Goal: Use online tool/utility: Use online tool/utility

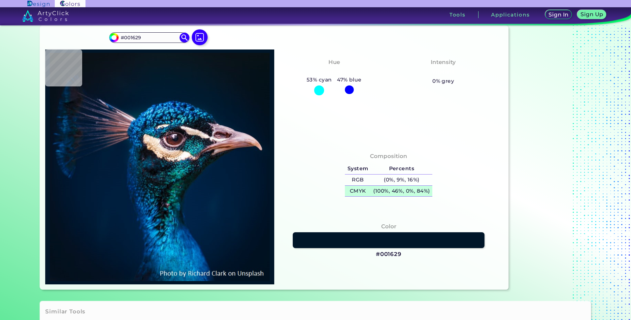
scroll to position [33, 0]
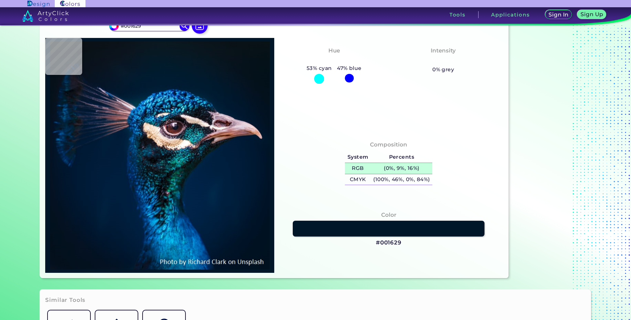
click at [389, 166] on h5 "(0%, 9%, 16%)" at bounding box center [402, 168] width 62 height 11
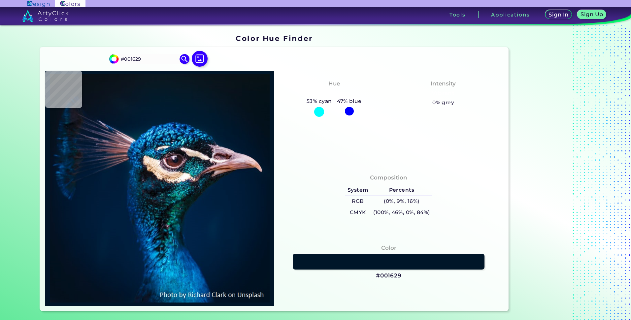
type input "#021323"
type input "#00172b"
type input "#00172B"
type input "#00192d"
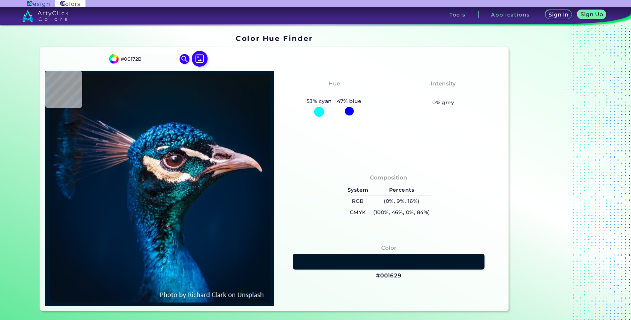
type input "#00192D"
type input "#011a2e"
type input "#011A2E"
type input "#001b2e"
type input "#001B2E"
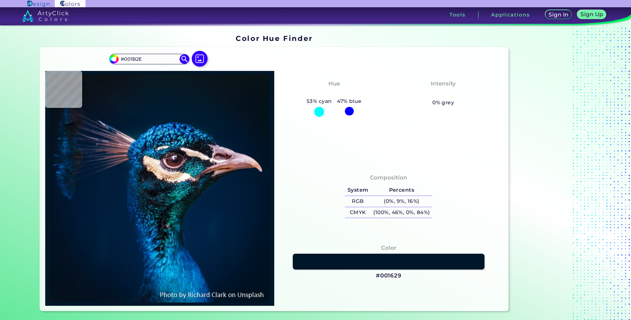
type input "#011a2e"
type input "#011A2E"
type input "#011b2c"
type input "#011B2C"
type input "#001c2a"
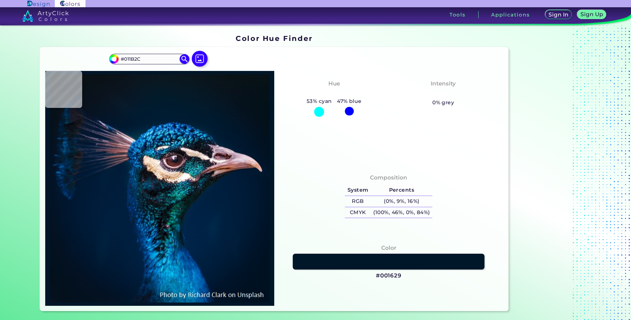
type input "#001C2A"
type input "#001b2a"
type input "#001B2A"
type input "#011b2c"
type input "#011B2C"
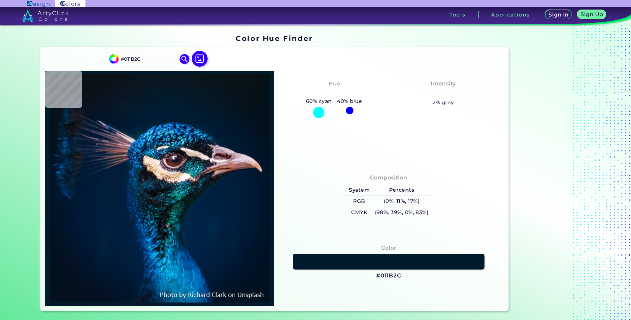
type input "#011b2a"
type input "#011B2A"
type input "#021c2b"
type input "#021C2B"
type input "#011b2a"
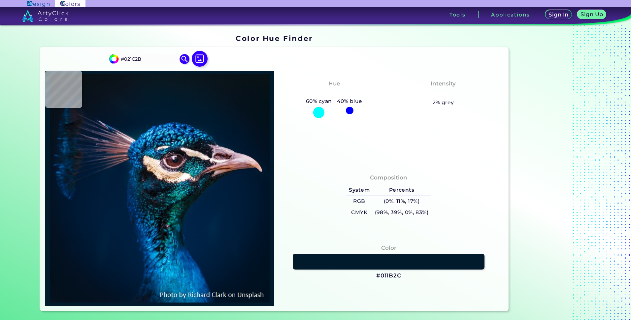
type input "#011B2A"
type input "#031a2a"
type input "#031A2A"
type input "#021a2a"
type input "#021A2A"
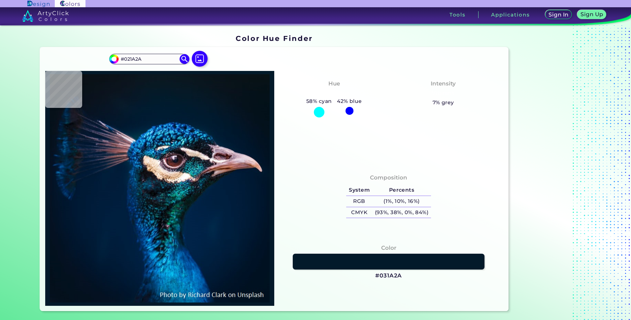
type input "#011b2a"
type input "#011B2A"
type input "#011b2c"
type input "#011B2C"
type input "#021a2c"
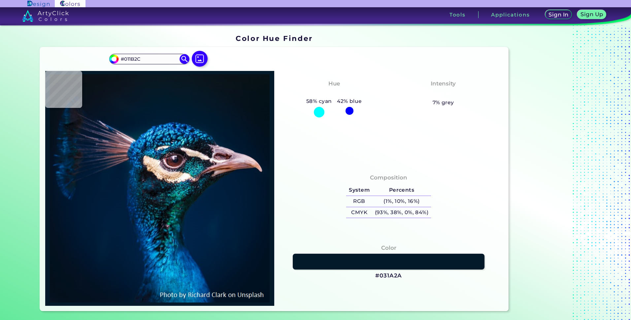
type input "#021A2C"
type input "#011b2c"
type input "#011B2C"
type input "#021a2c"
type input "#021A2C"
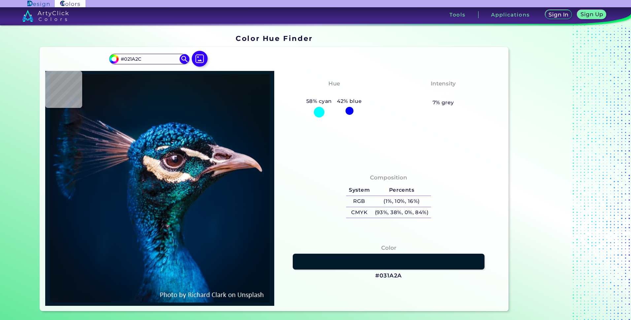
type input "#011a2e"
type input "#011A2E"
type input "#03192e"
type input "#03192E"
type input "#011a2e"
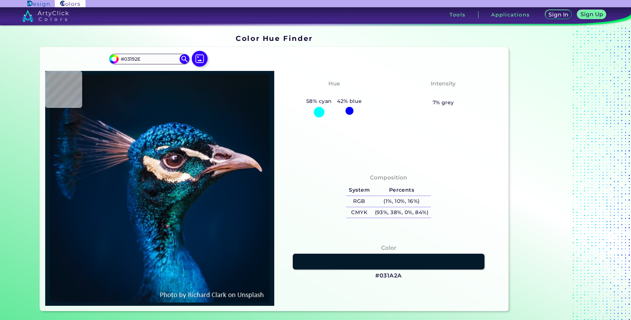
type input "#011A2E"
type input "#001b30"
type input "#001B30"
type input "#001d34"
type input "#001D34"
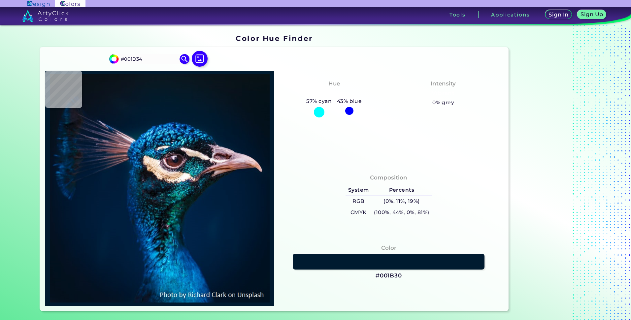
type input "#04223b"
type input "#04223B"
type input "#02325c"
type input "#02325C"
type input "#097ab2"
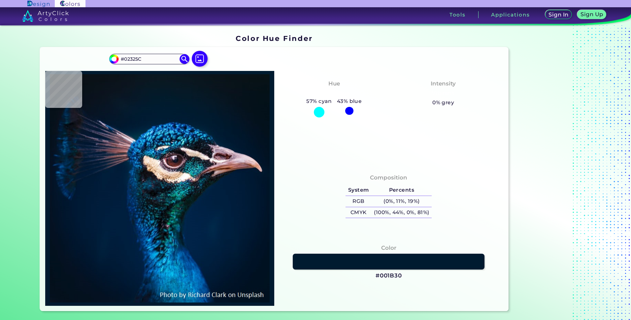
type input "#097AB2"
type input "#318dbc"
type input "#318DBC"
type input "#0b1727"
type input "#0B1727"
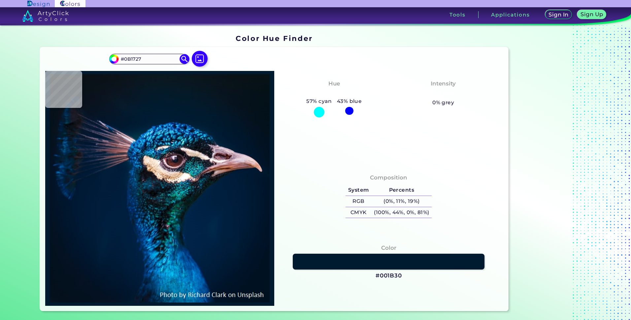
type input "#0f1b27"
type input "#0F1B27"
type input "#0b1523"
type input "#0B1523"
type input "#11222c"
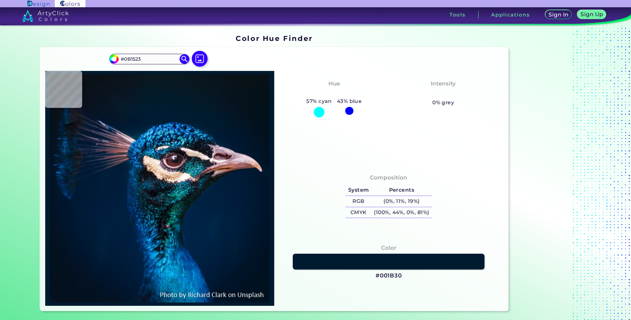
type input "#11222C"
type input "#0f1823"
type input "#0F1823"
type input "#13141e"
type input "#13141E"
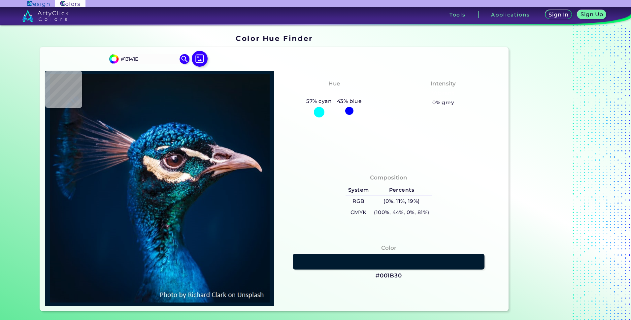
type input "#161219"
type input "#ad9d97"
type input "#AD9D97"
type input "#e8d6ca"
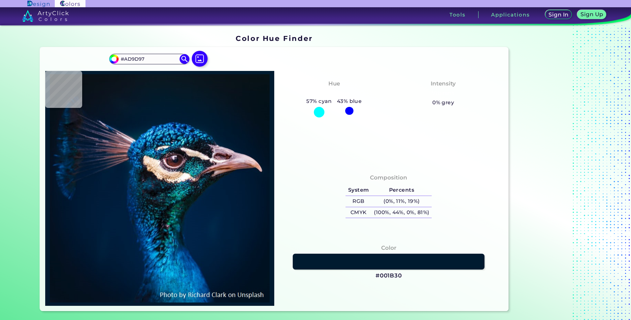
type input "#E8D6CA"
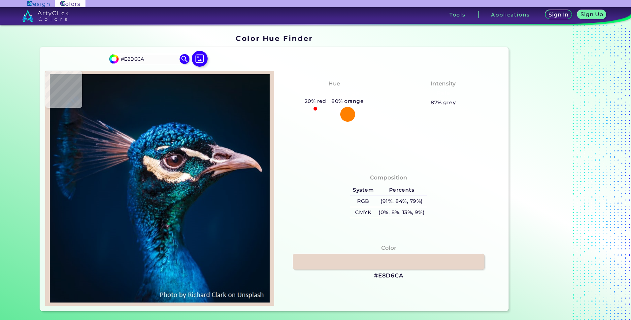
type input "#f1dfd2"
type input "#F1DFD2"
type input "#f5e4d8"
type input "#F5E4D8"
type input "#f4e3d8"
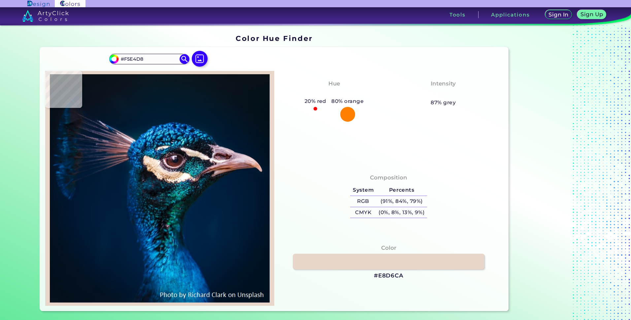
type input "#F4E3D8"
type input "#f4e5d9"
type input "#F4E5D9"
type input "#ebded2"
type input "#EBDED2"
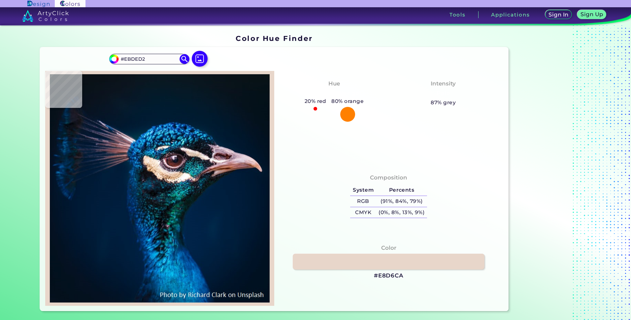
type input "#d5c6ba"
type input "#D5C6BA"
type input "#d6c7ba"
type input "#D6C7BA"
type input "#d9c7b9"
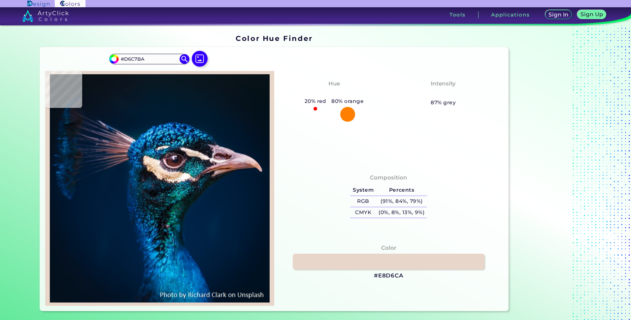
type input "#D9C7B9"
type input "#dbc4b5"
type input "#DBC4B5"
type input "#dcc2ac"
type input "#DCC2AC"
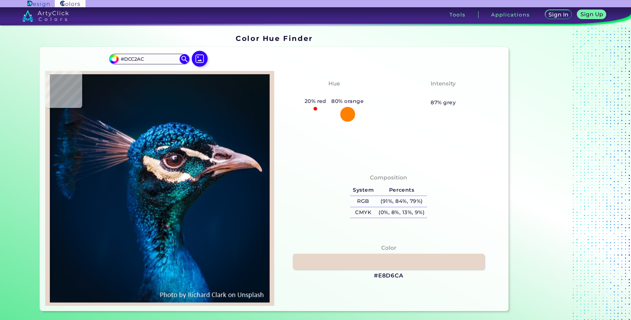
type input "#b39f8e"
type input "#B39F8E"
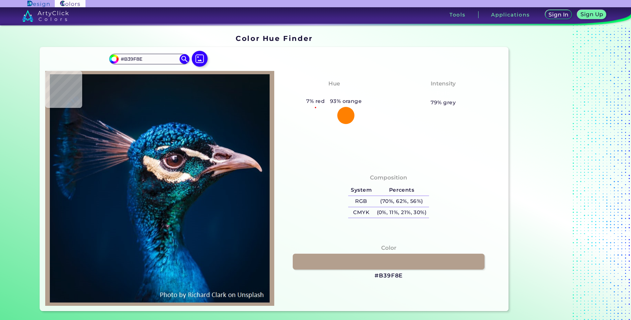
type input "#171c26"
type input "#171C26"
type input "#0b222b"
type input "#0B222B"
type input "#179195"
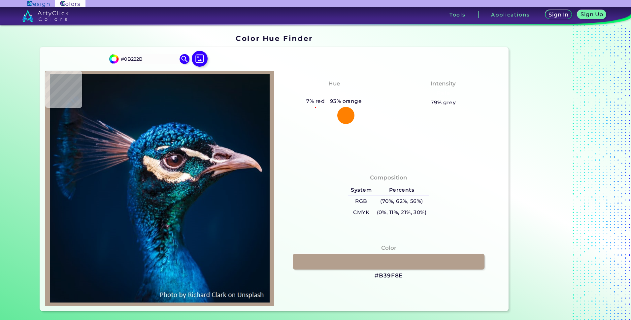
type input "#179195"
type input "#0b526f"
type input "#0B526F"
type input "#55383e"
type input "#55383E"
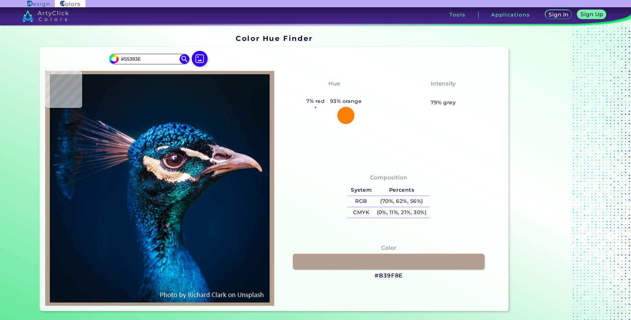
type input "#105a73"
type input "#105A73"
type input "#000e15"
type input "#000E15"
type input "#081b19"
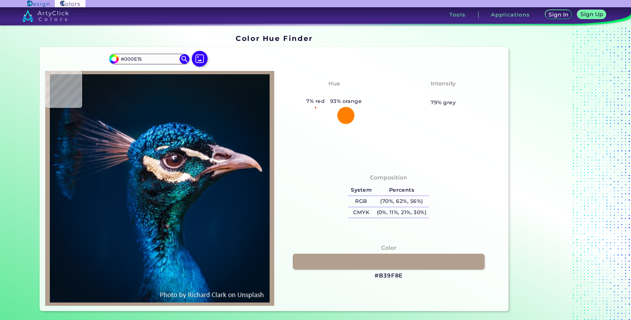
type input "#081B19"
type input "#012244"
type input "#011f44"
type input "#011F44"
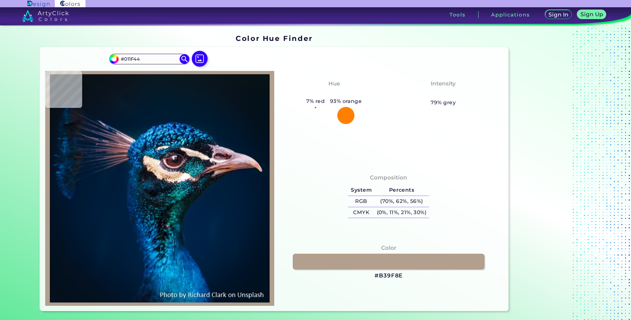
type input "#001f3e"
type input "#001F3E"
type input "#001f3c"
type input "#001F3C"
type input "#001f3d"
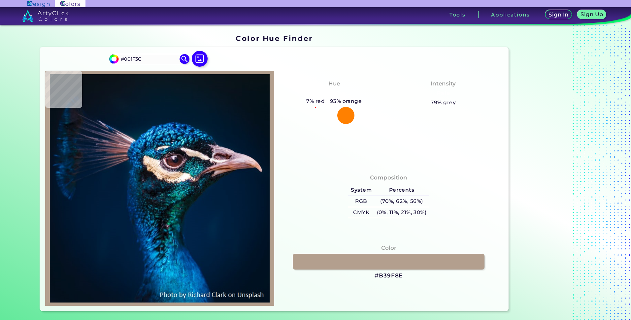
type input "#001F3D"
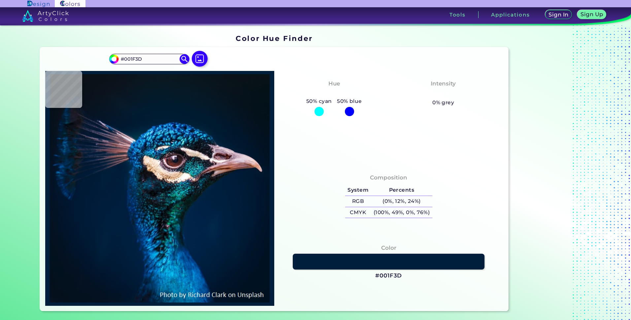
type input "#001f3e"
type input "#001F3E"
type input "#01203f"
type input "#01203F"
type input "#002041"
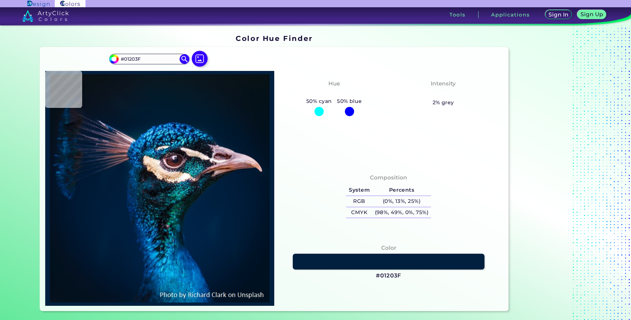
type input "#002041"
type input "#002142"
type input "#002144"
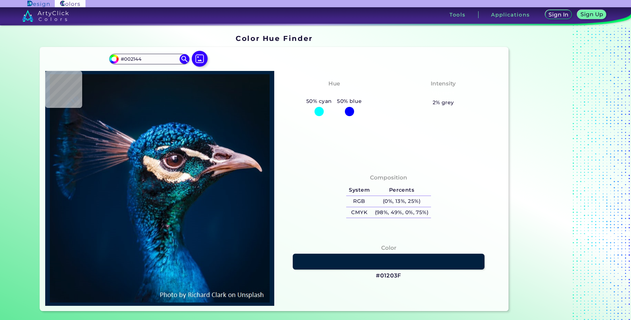
type input "#012245"
type input "#002246"
type input "#002247"
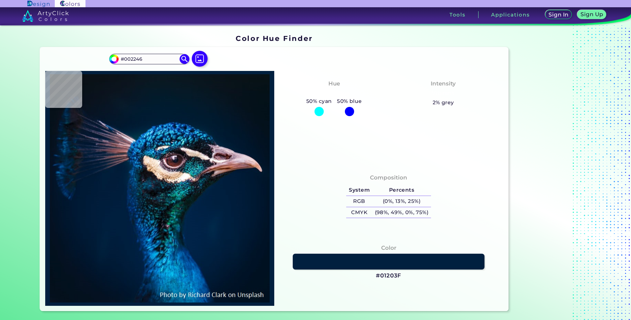
type input "#002247"
type input "#002448"
type input "#021319"
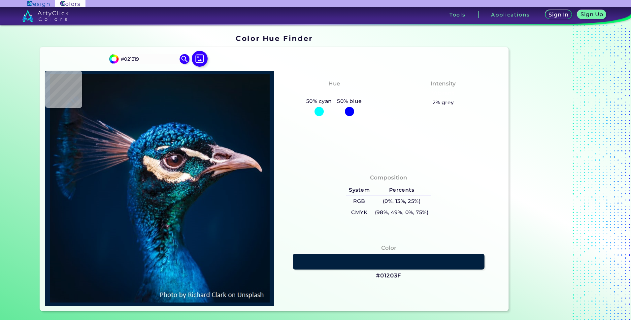
type input "#063a3f"
type input "#063A3F"
type input "#003039"
type input "#08745c"
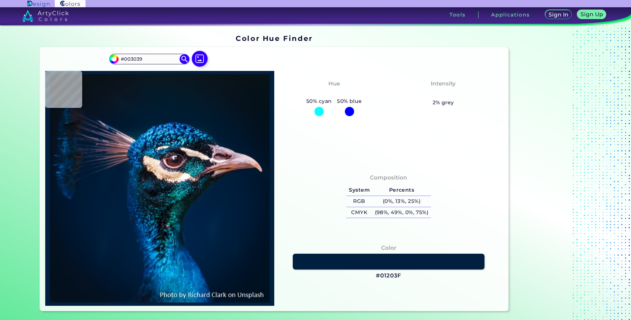
type input "#08745C"
type input "#0c6458"
type input "#0C6458"
type input "#0f4e5a"
type input "#0F4E5A"
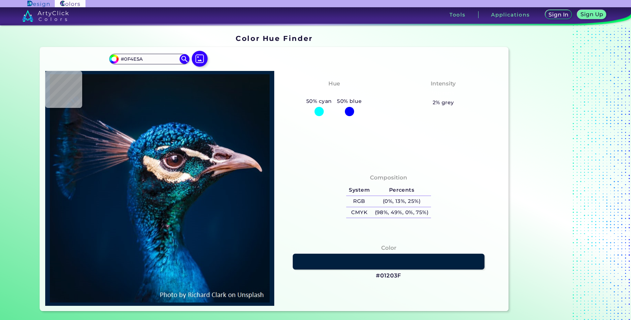
type input "#0a2839"
type input "#0A2839"
type input "#040c17"
type input "#040C17"
type input "#0e131d"
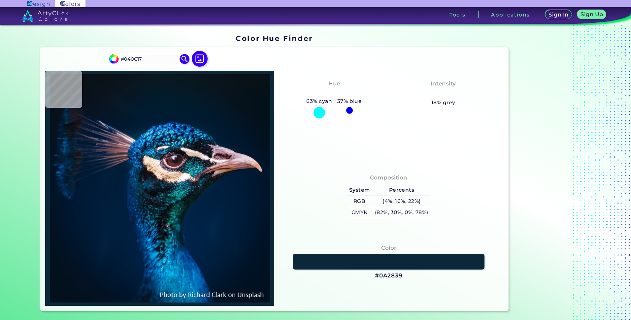
type input "#0E131D"
type input "#0c222b"
type input "#0C222B"
type input "#246a8a"
type input "#246A8A"
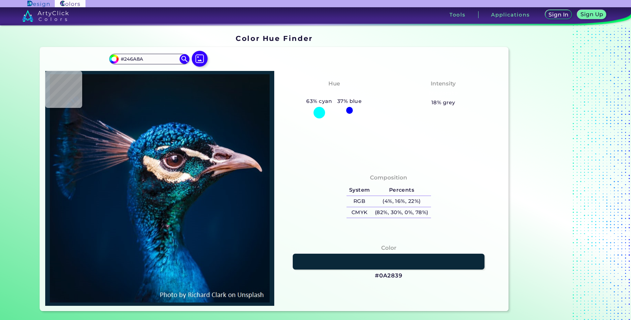
type input "#0b4e4d"
type input "#0B4E4D"
type input "#093535"
type input "#1b6f76"
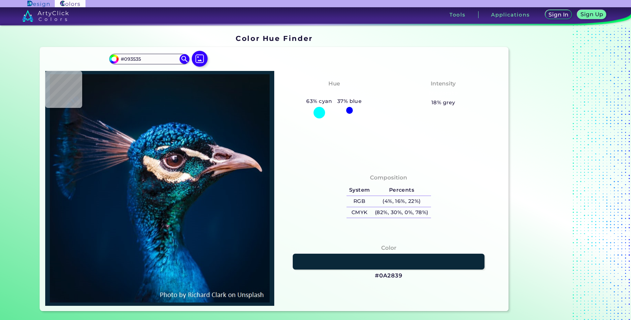
type input "#1B6F76"
type input "#1d7978"
type input "#1D7978"
type input "#328398"
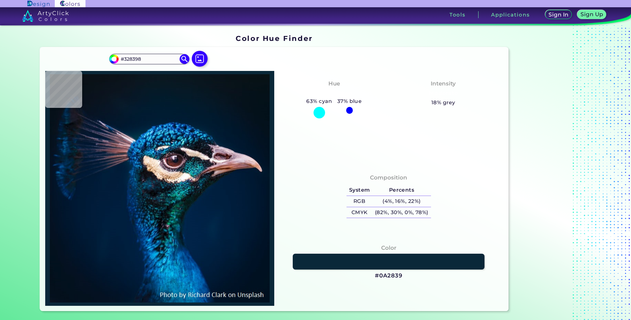
type input "#fcfcf7"
type input "#FCFCF7"
type input "#fbfcf7"
type input "#FBFCF7"
type input "#23828a"
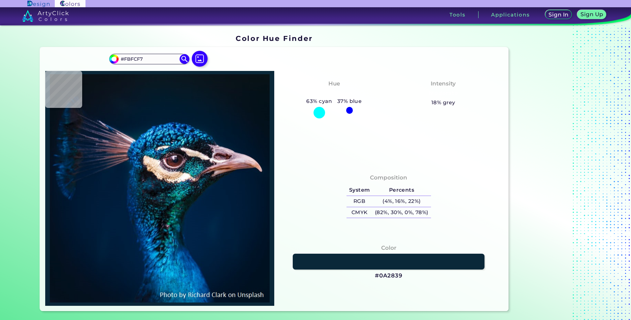
type input "#23828A"
type input "#0d535c"
type input "#0D535C"
type input "#03686c"
type input "#03686C"
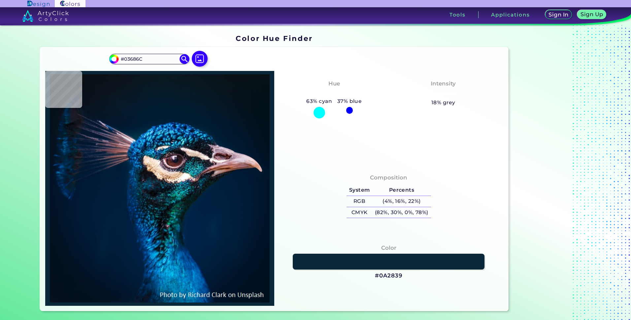
type input "#003646"
type input "#31757f"
type input "#31757F"
type input "#122b36"
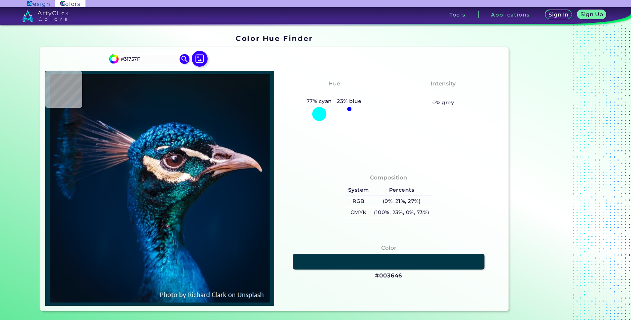
type input "#122B36"
type input "#072834"
type input "#24585f"
type input "#24585F"
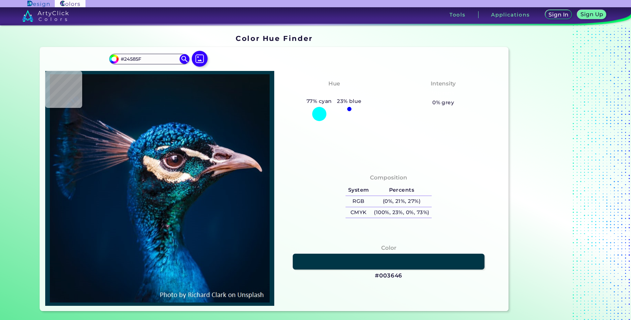
type input "#0b474d"
type input "#0B474D"
type input "#24242a"
type input "#24242A"
type input "#ac9585"
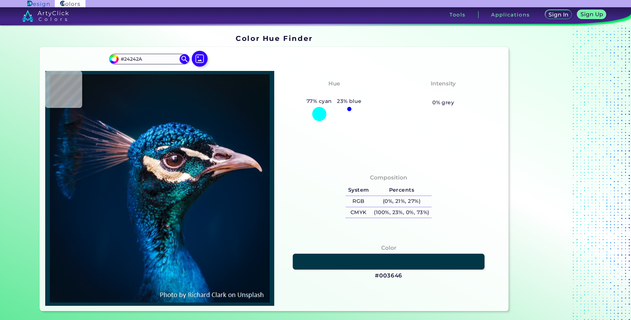
type input "#AC9585"
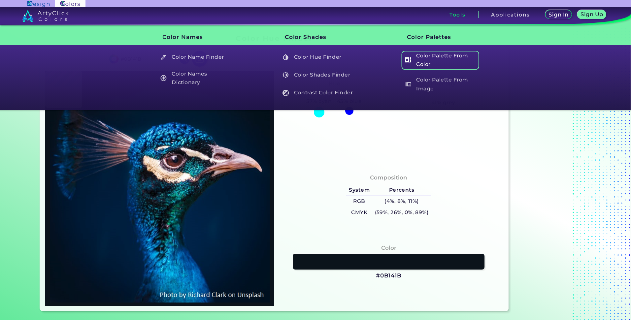
click at [449, 66] on h5 "Color Palette From Color" at bounding box center [441, 60] width 78 height 19
